Goal: Find specific page/section: Find specific page/section

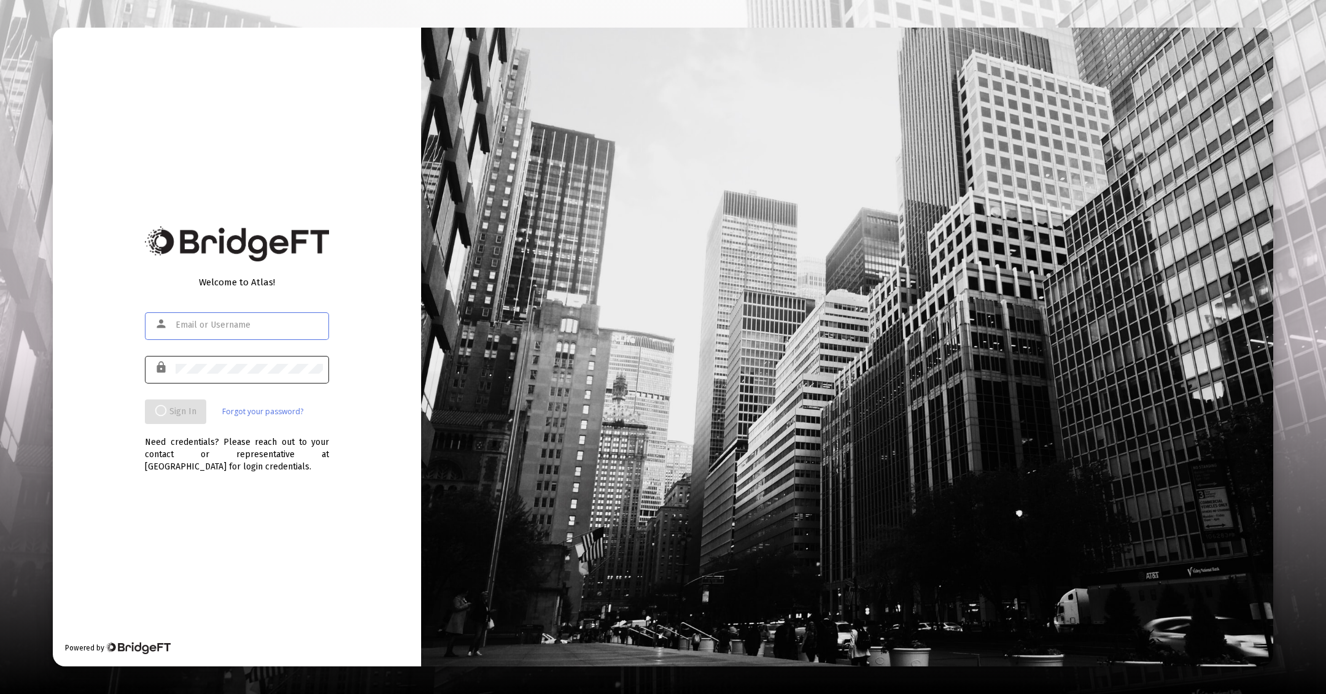
type input "[EMAIL_ADDRESS][DOMAIN_NAME]"
click at [219, 359] on div at bounding box center [249, 369] width 147 height 30
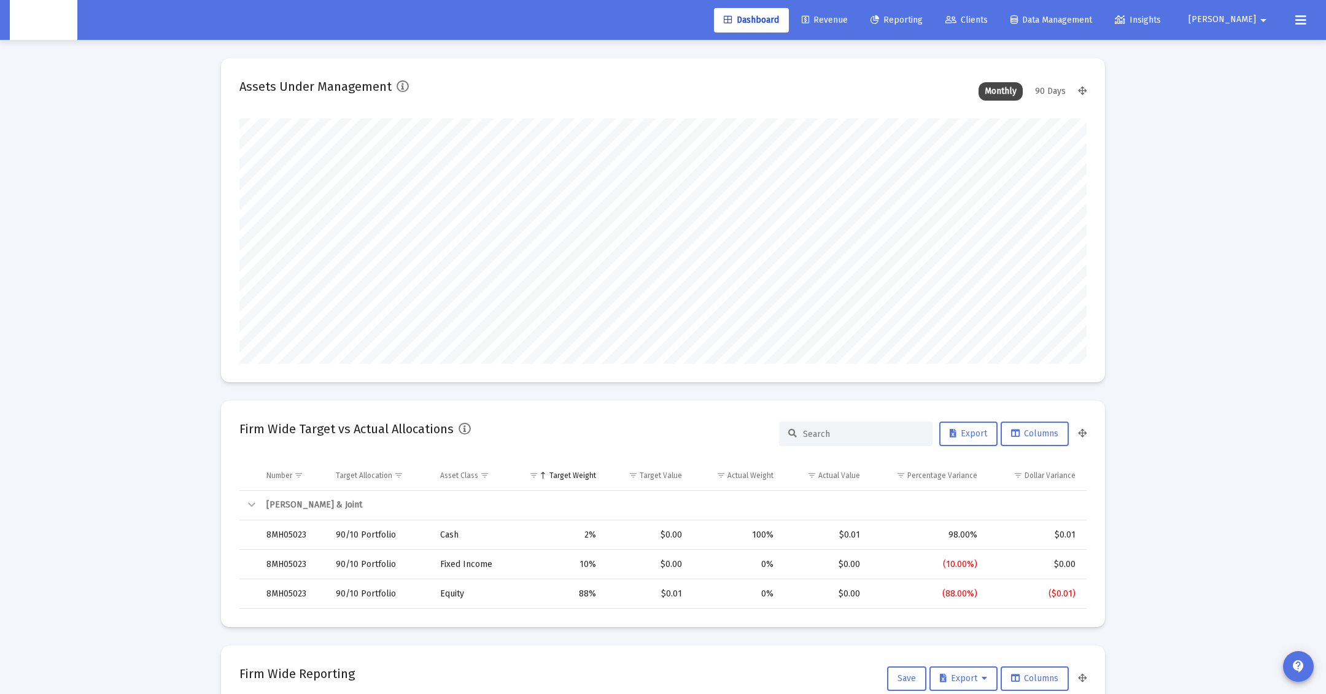
scroll to position [246, 455]
click at [1080, 20] on span "Data Management" at bounding box center [1051, 20] width 82 height 10
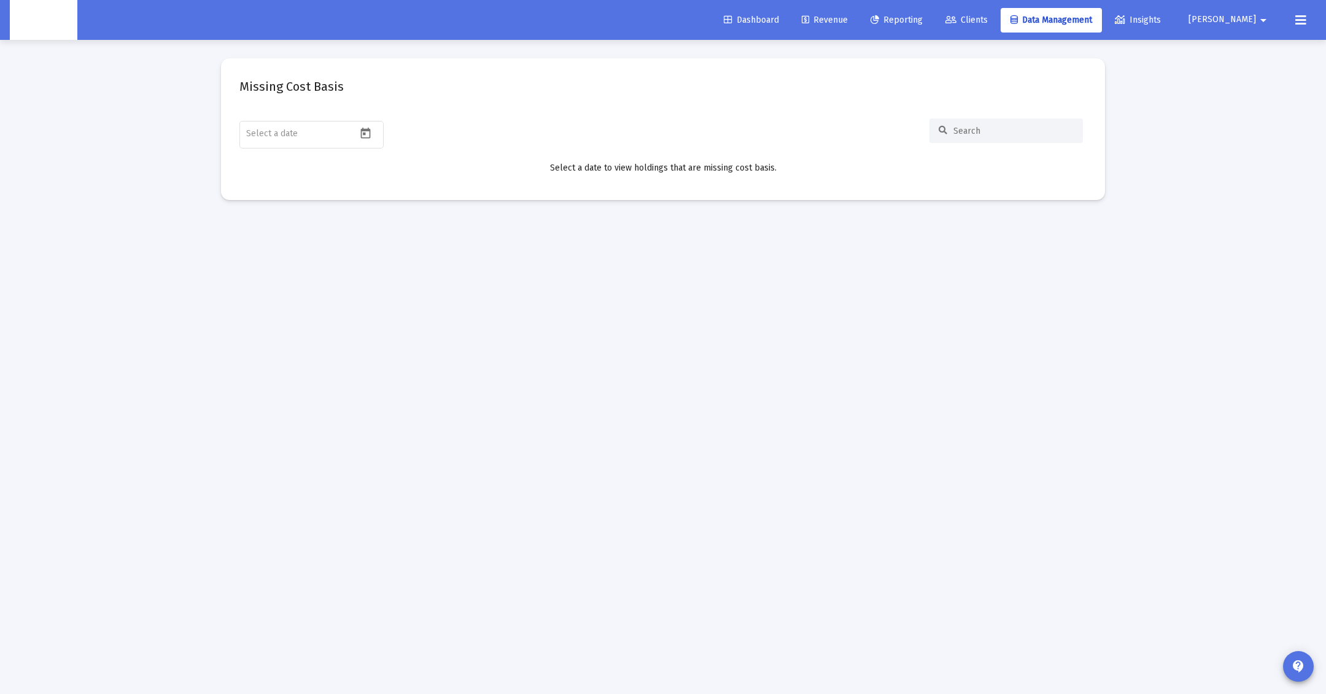
click at [1007, 33] on div "Dashboard Revenue Reporting Clients Data Management Insights Zoe arrow_drop_down" at bounding box center [663, 20] width 1306 height 40
click at [988, 23] on span "Clients" at bounding box center [966, 20] width 42 height 10
